Goal: Check status: Check status

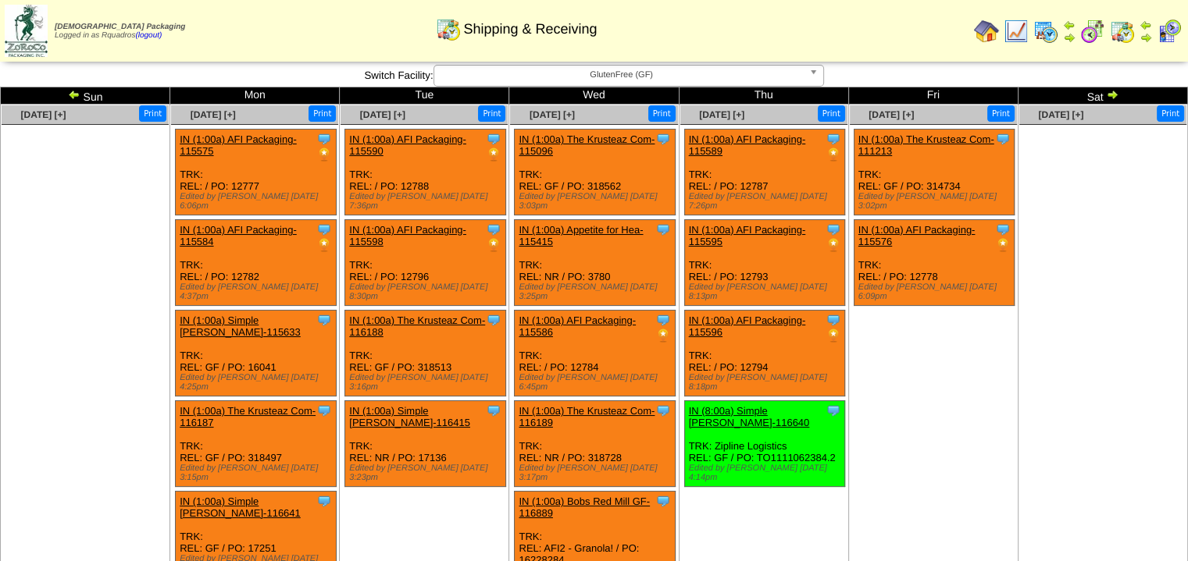
click at [76, 94] on img at bounding box center [74, 94] width 12 height 12
click at [114, 354] on ul at bounding box center [85, 242] width 167 height 234
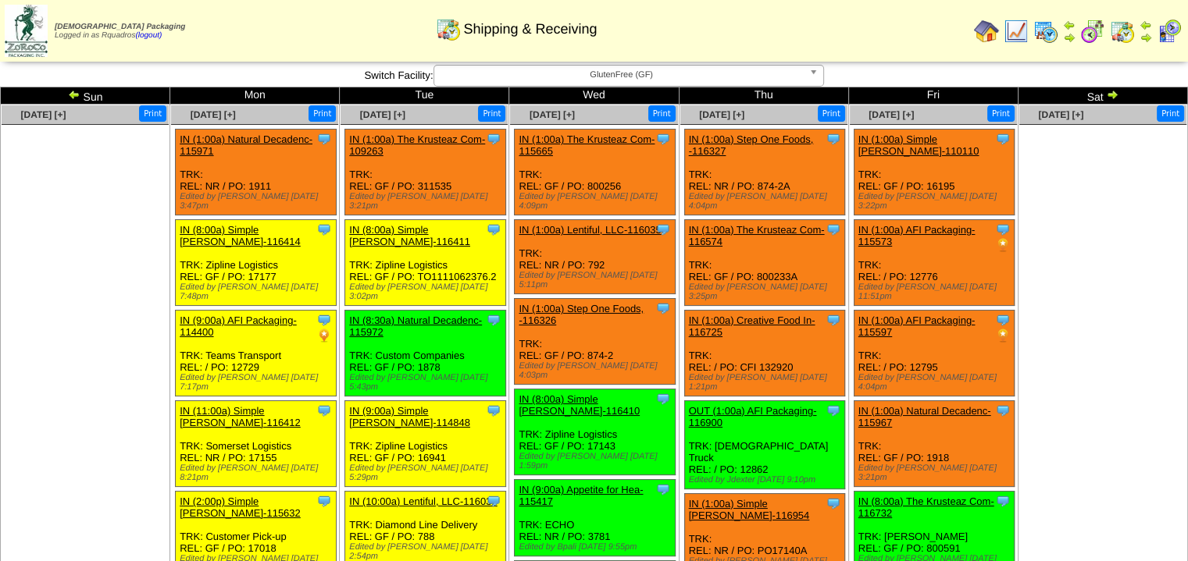
click at [74, 94] on img at bounding box center [74, 94] width 12 height 12
